Goal: Obtain resource: Download file/media

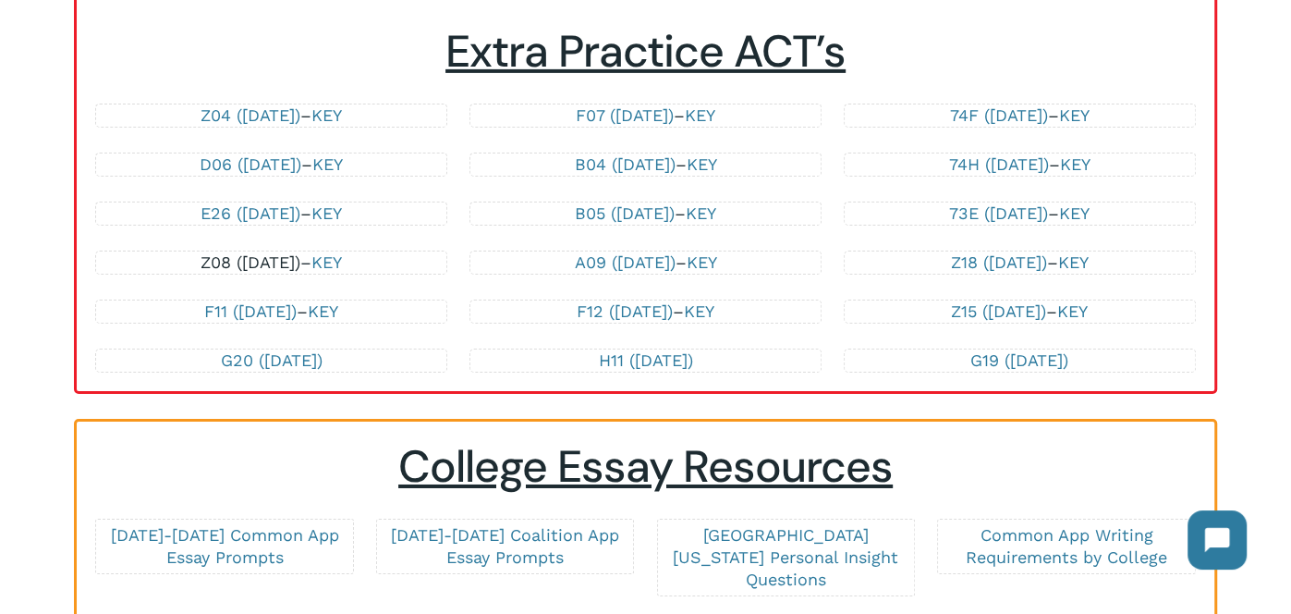
click at [255, 254] on link "Z08 ([DATE])" at bounding box center [251, 261] width 100 height 19
click at [278, 204] on link "E26 ([DATE])" at bounding box center [251, 212] width 100 height 19
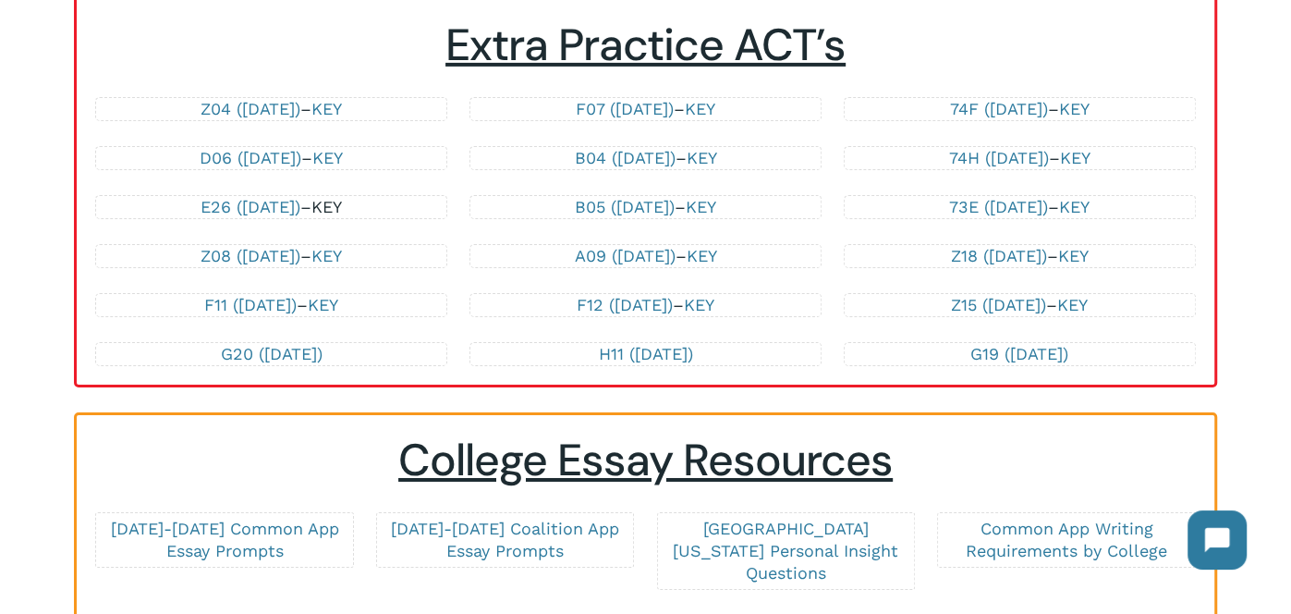
click at [342, 198] on link "KEY" at bounding box center [327, 206] width 31 height 19
